Goal: Information Seeking & Learning: Find specific fact

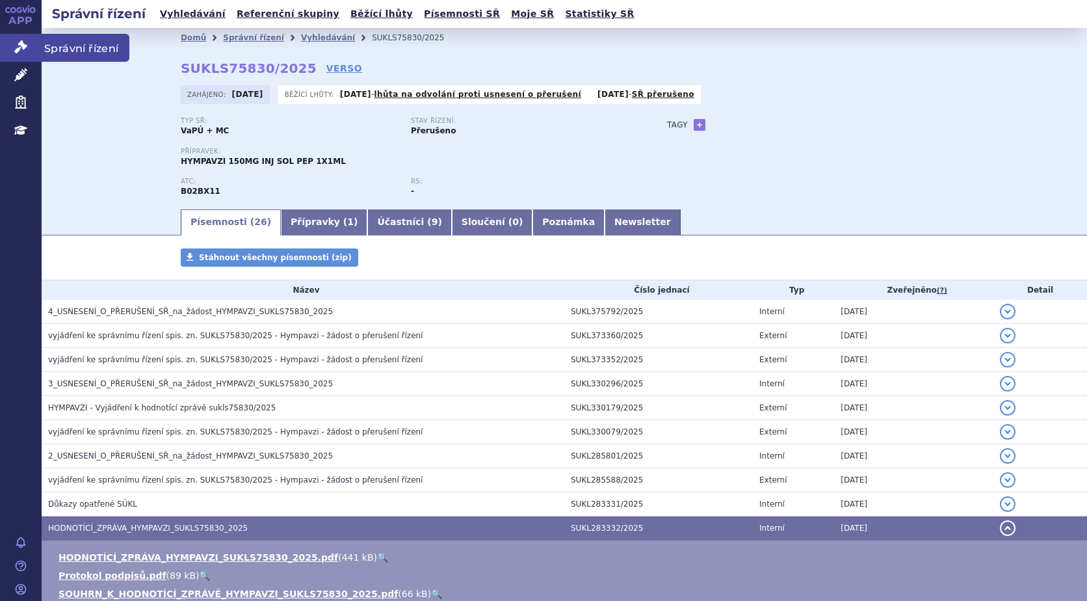
click at [21, 46] on icon at bounding box center [20, 46] width 13 height 13
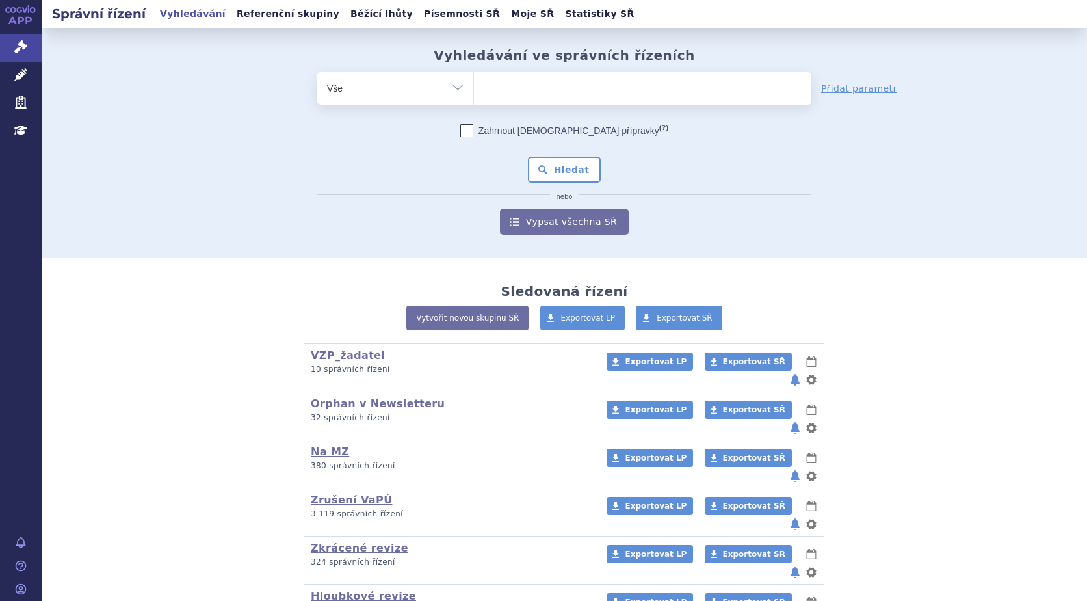
click at [484, 88] on input "search" at bounding box center [487, 87] width 7 height 16
type input "on"
type input "onu"
type input "onur"
type input "onure"
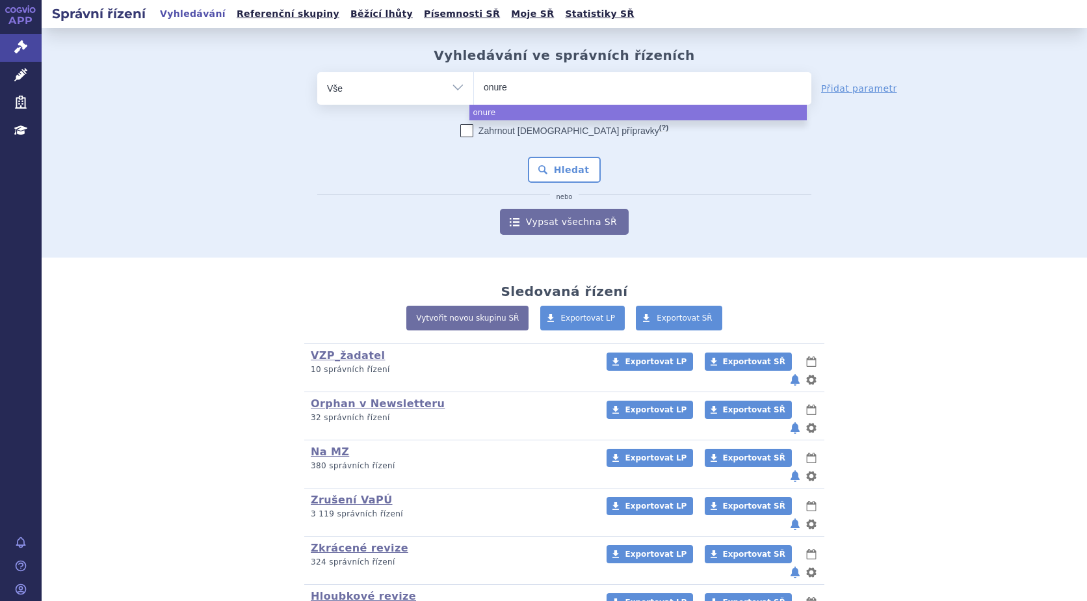
type input "onureg"
select select "onureg"
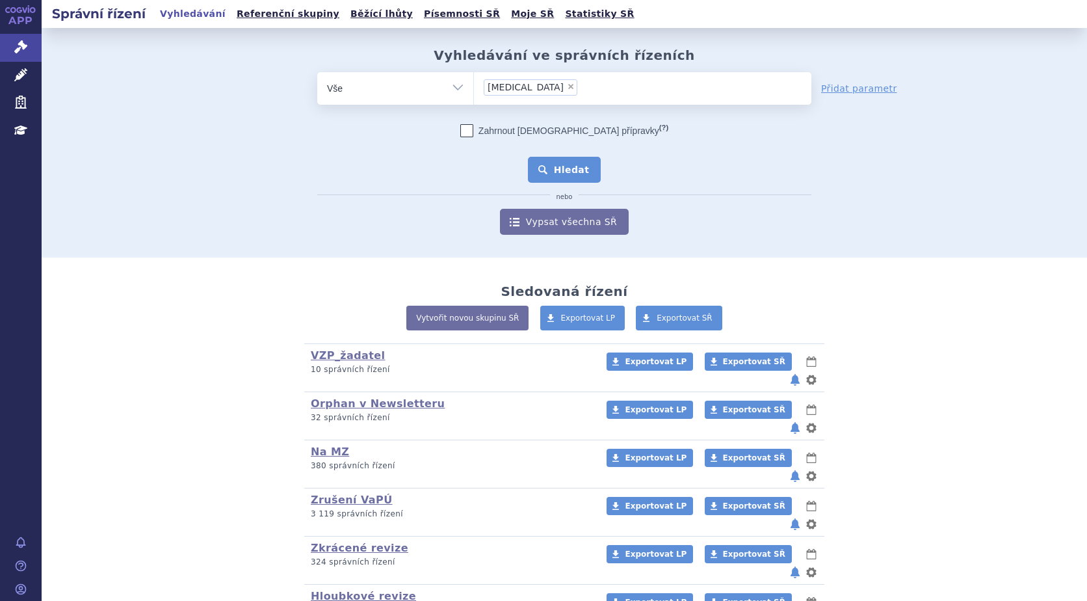
click at [555, 171] on button "Hledat" at bounding box center [564, 170] width 73 height 26
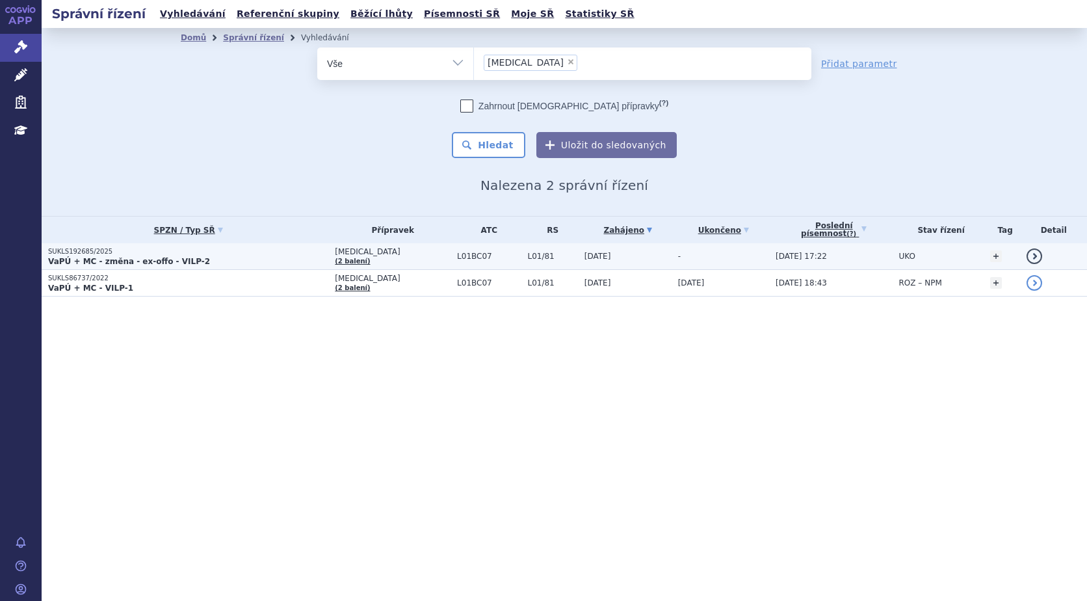
click at [86, 257] on strong "VaPÚ + MC - změna - ex-offo - VILP-2" at bounding box center [129, 261] width 162 height 9
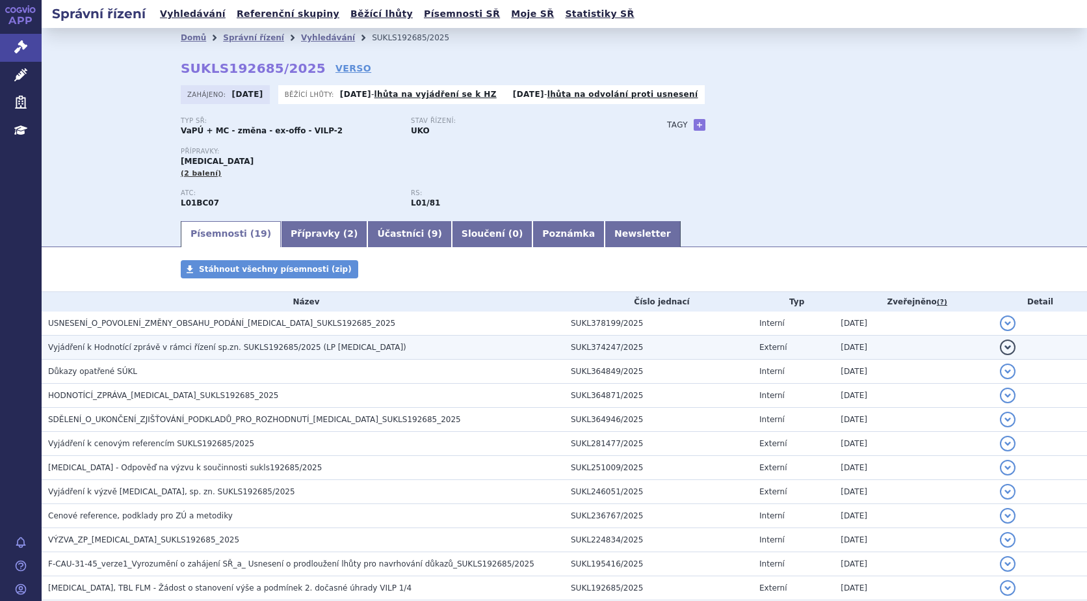
click at [111, 350] on span "Vyjádření k Hodnotící zprávě v rámci řízení sp.zn. SUKLS192685/2025 (LP [MEDICA…" at bounding box center [227, 347] width 358 height 9
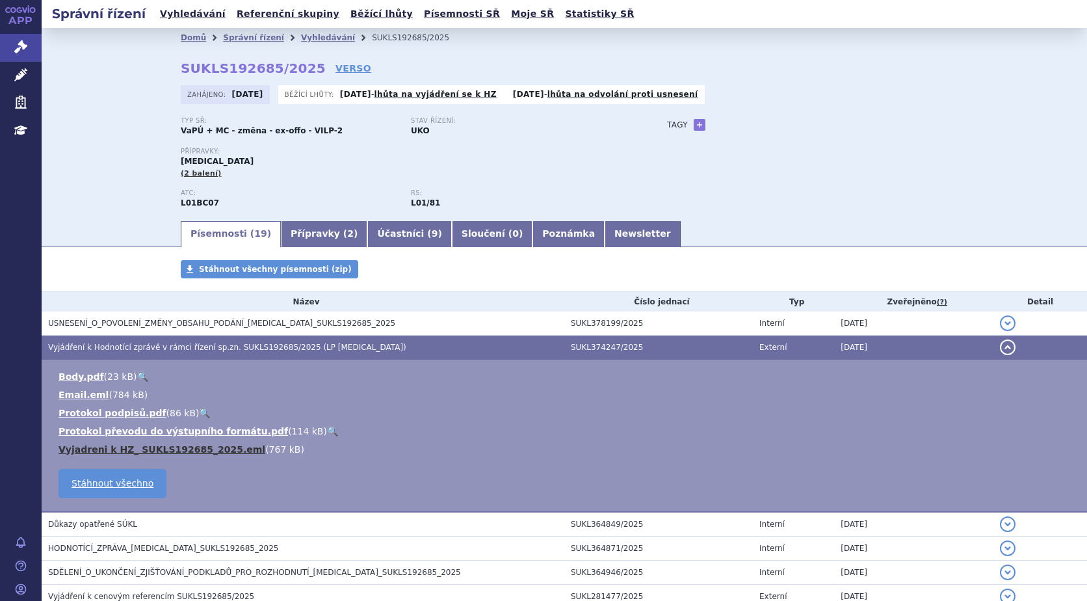
click at [196, 449] on link "Vyjadreni k HZ_ SUKLS192685_2025.eml" at bounding box center [162, 449] width 207 height 10
click at [92, 448] on link "Vyjadreni k HZ_ SUKLS192685_2025.eml" at bounding box center [162, 449] width 207 height 10
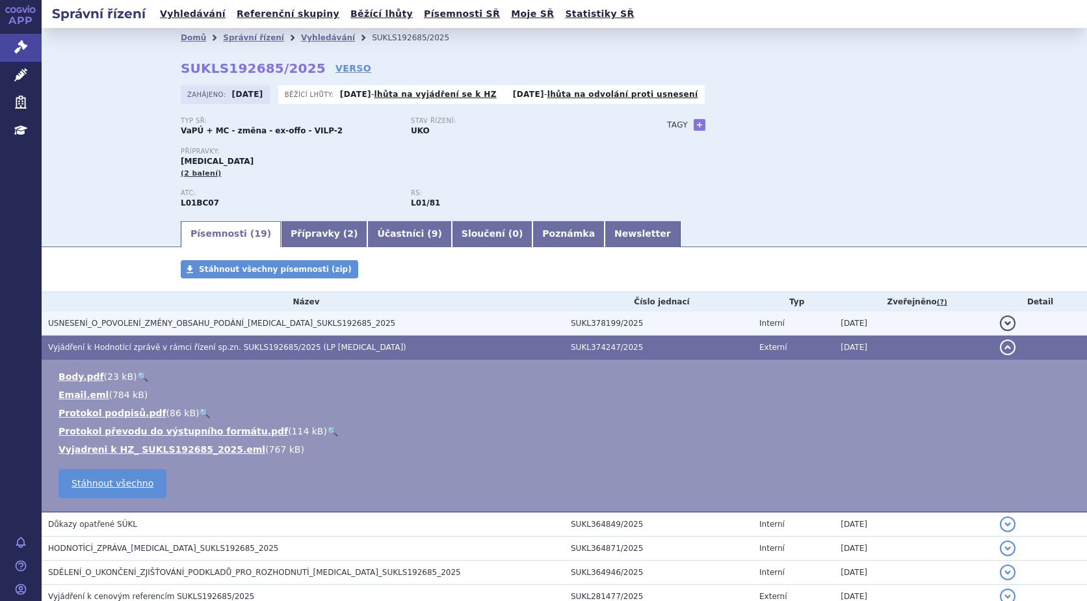
click at [231, 328] on span "USNESENÍ_O_POVOLENÍ_ZMĚNY_OBSAHU_PODÁNÍ_[MEDICAL_DATA]_SUKLS192685_2025" at bounding box center [221, 323] width 347 height 9
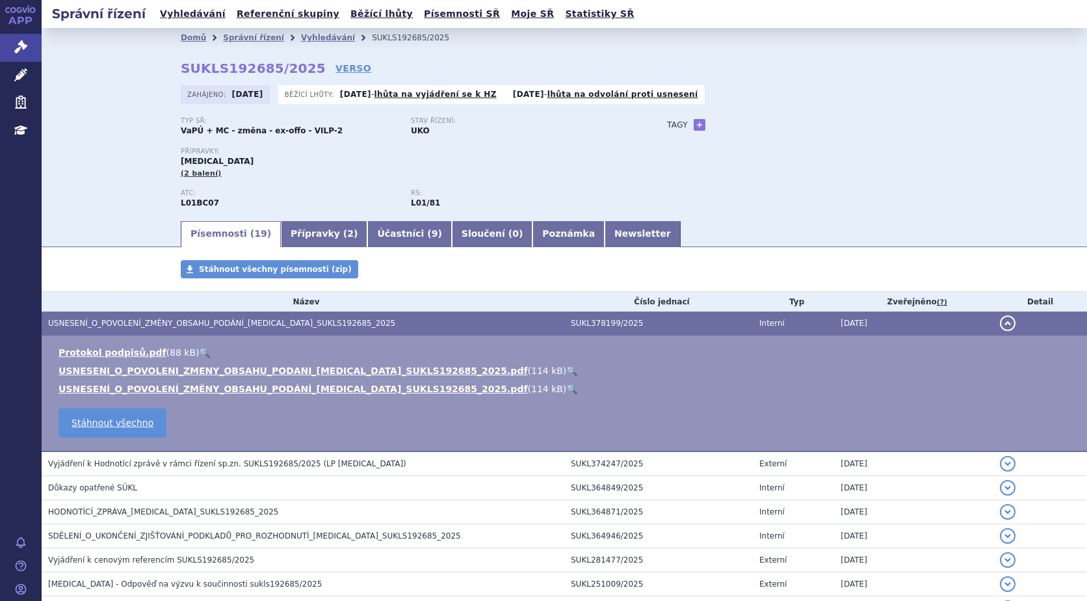
click at [566, 388] on link "🔍" at bounding box center [571, 389] width 11 height 10
